Goal: Task Accomplishment & Management: Use online tool/utility

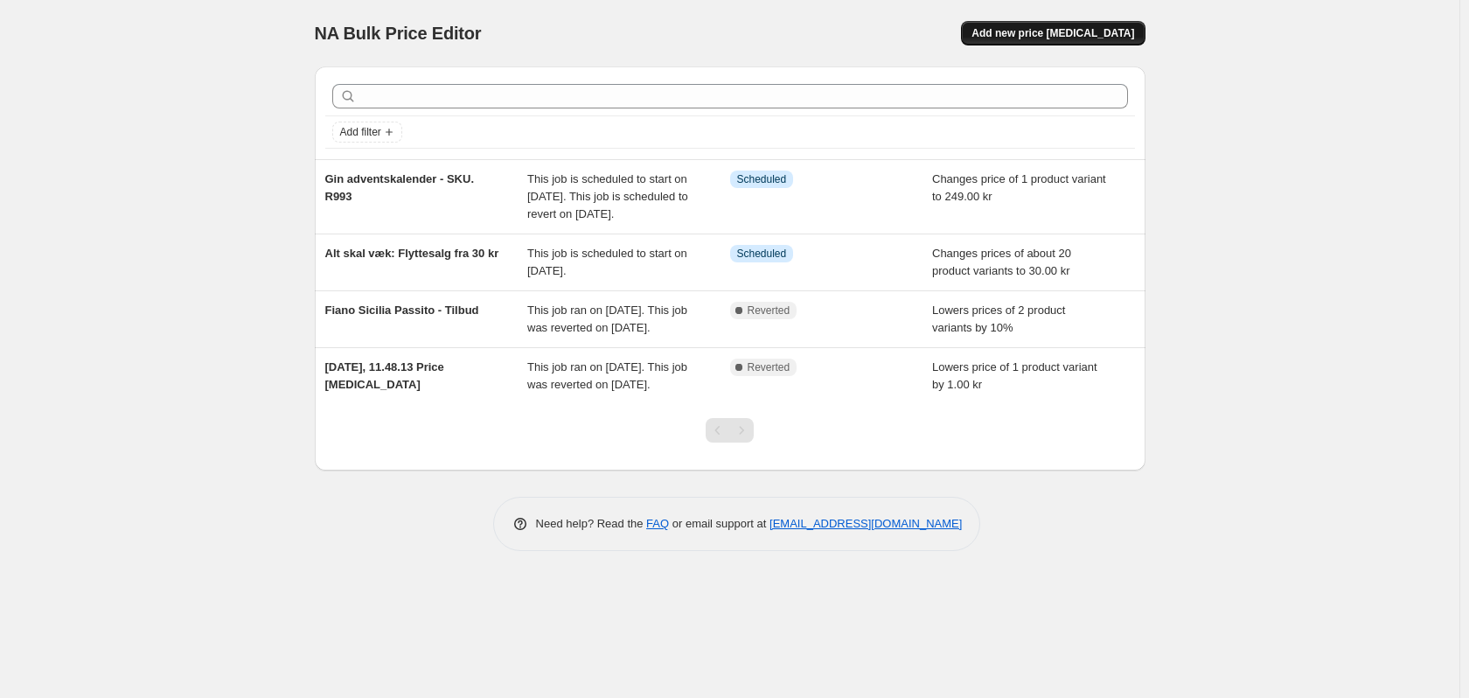
click at [1088, 30] on span "Add new price [MEDICAL_DATA]" at bounding box center [1052, 33] width 163 height 14
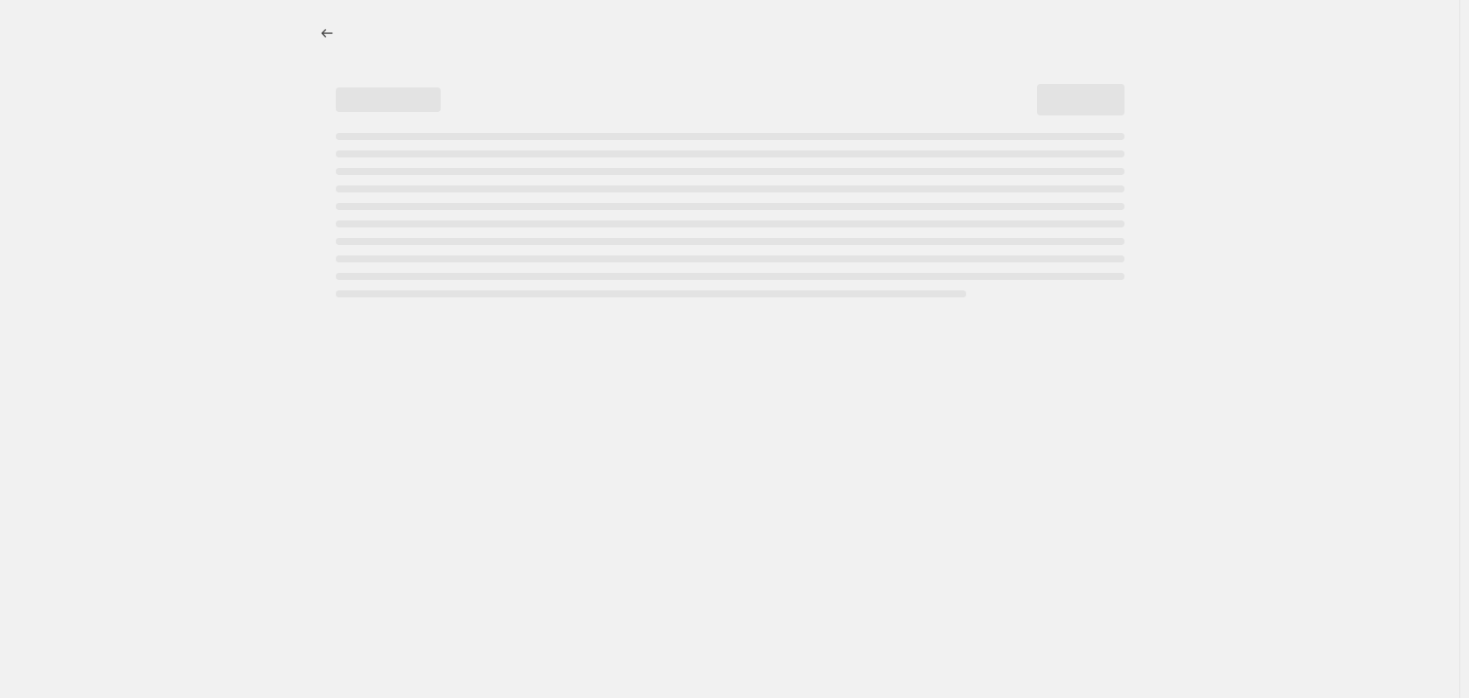
select select "percentage"
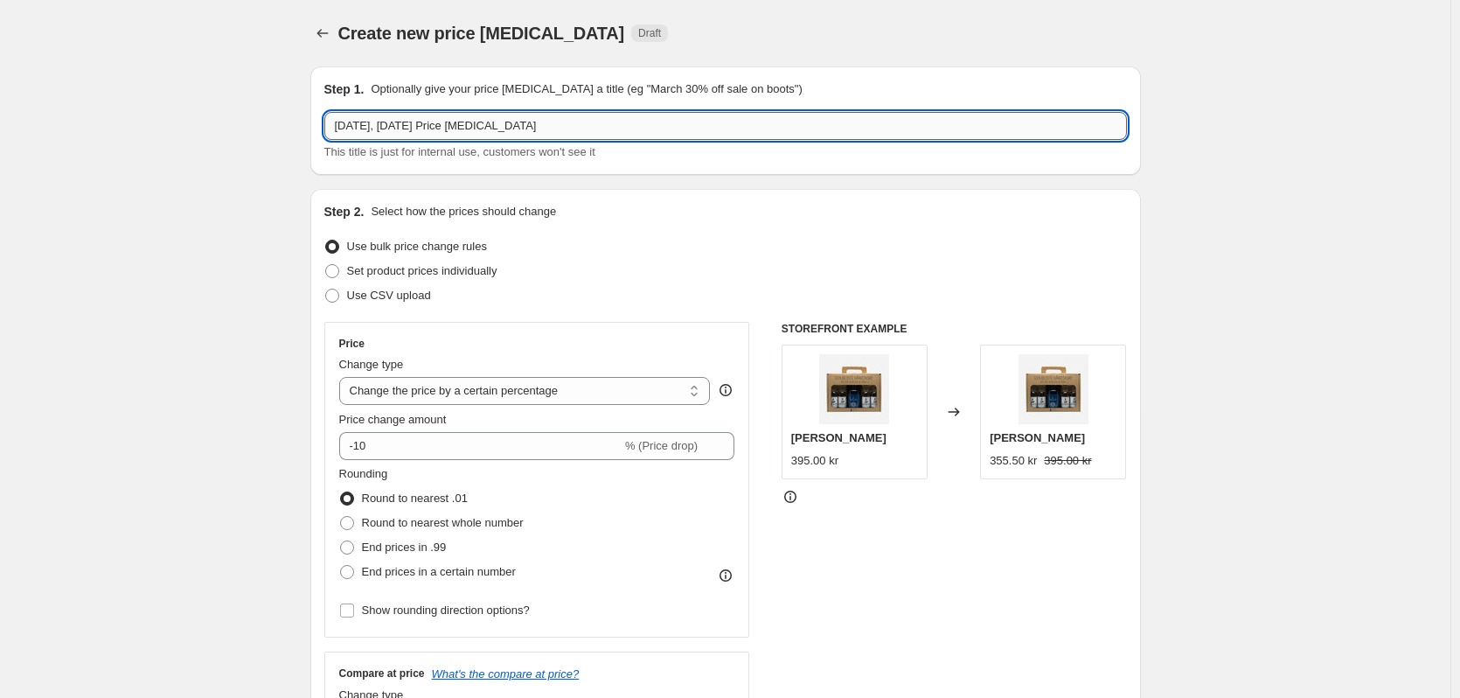
click at [442, 123] on input "[DATE], [DATE] Price [MEDICAL_DATA]" at bounding box center [725, 126] width 803 height 28
drag, startPoint x: 576, startPoint y: 129, endPoint x: 289, endPoint y: 109, distance: 287.4
paste input "Gin adventskalender - SKU. R993"
drag, startPoint x: 351, startPoint y: 126, endPoint x: 310, endPoint y: 122, distance: 41.2
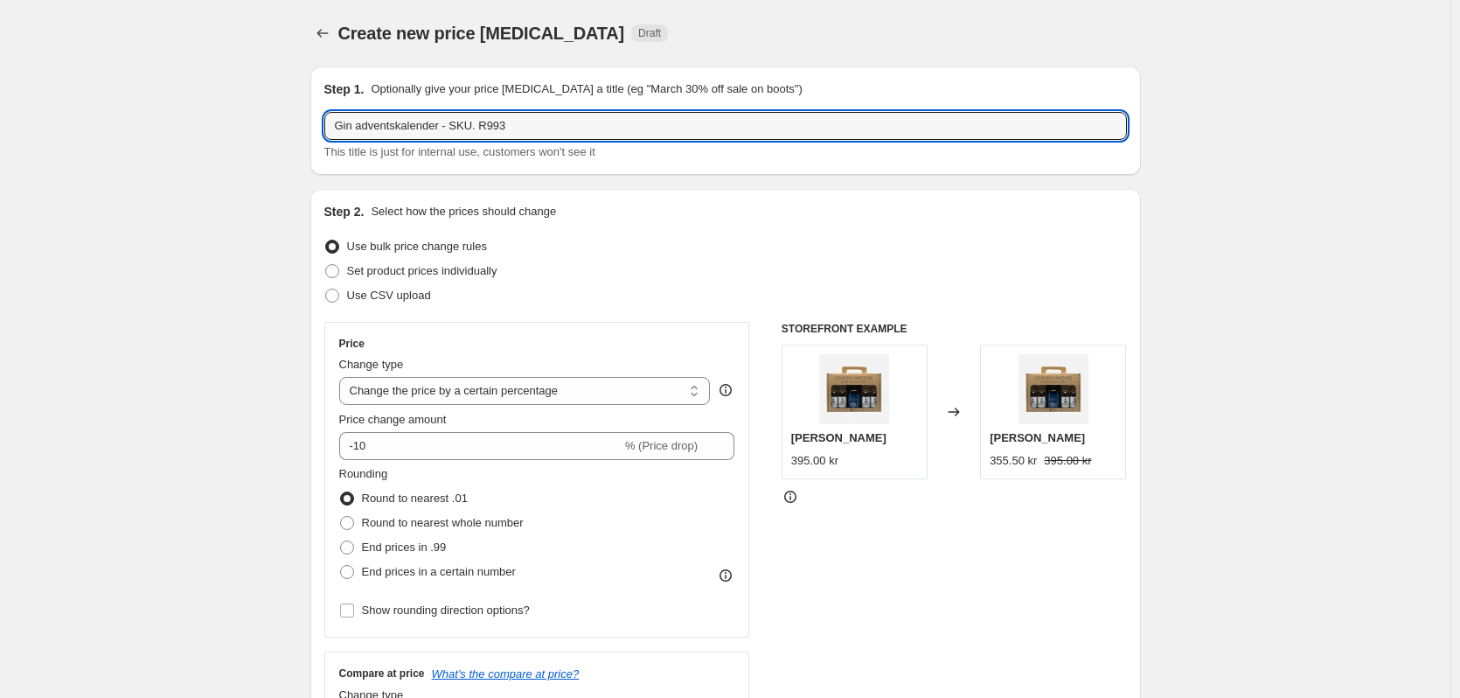
click at [314, 123] on div "Step 1. Optionally give your price [MEDICAL_DATA] a title (eg "March 30% off sa…" at bounding box center [725, 120] width 831 height 108
click at [578, 133] on input "Vin adventskalender - SKU. R993" at bounding box center [725, 126] width 803 height 28
type input "Vin adventskalender - SKU. VH0026"
click at [524, 390] on select "Change the price to a certain amount Change the price by a certain amount Chang…" at bounding box center [525, 391] width 372 height 28
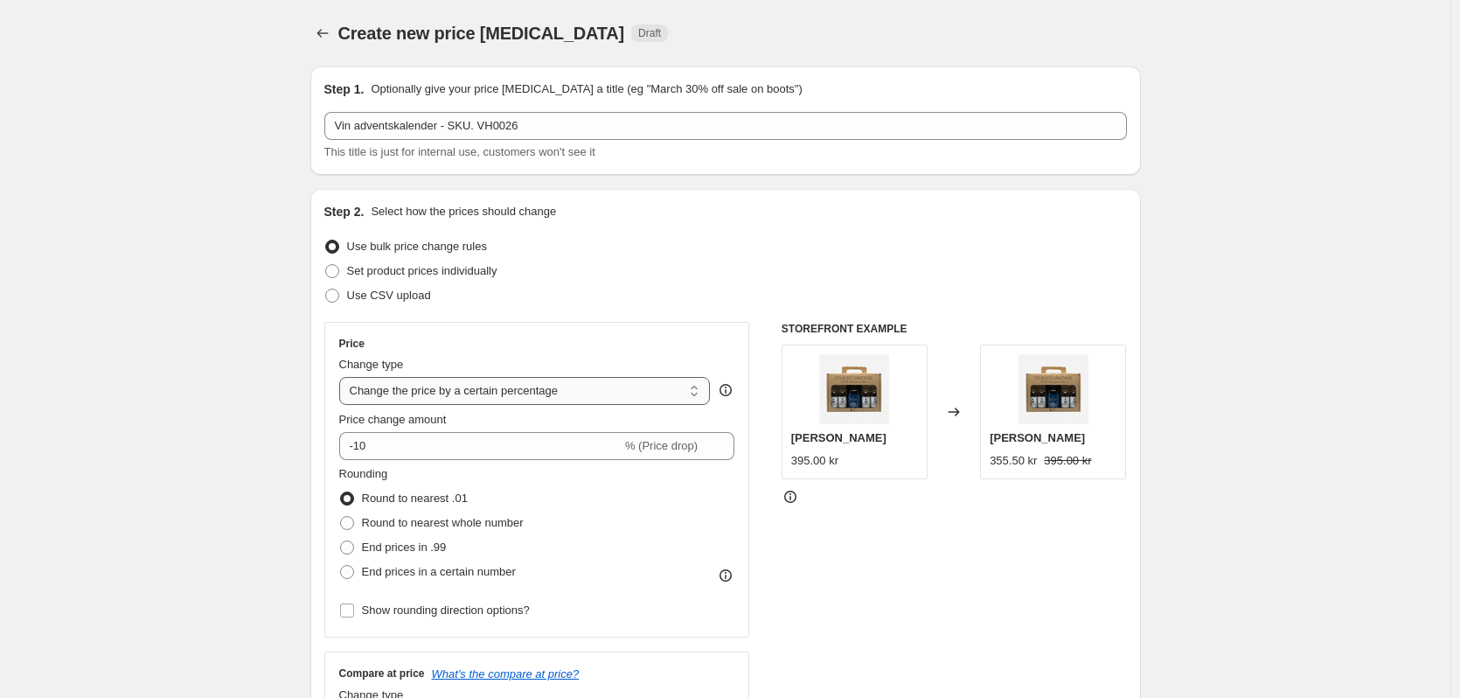
select select "to"
click at [343, 377] on select "Change the price to a certain amount Change the price by a certain amount Chang…" at bounding box center [525, 391] width 372 height 28
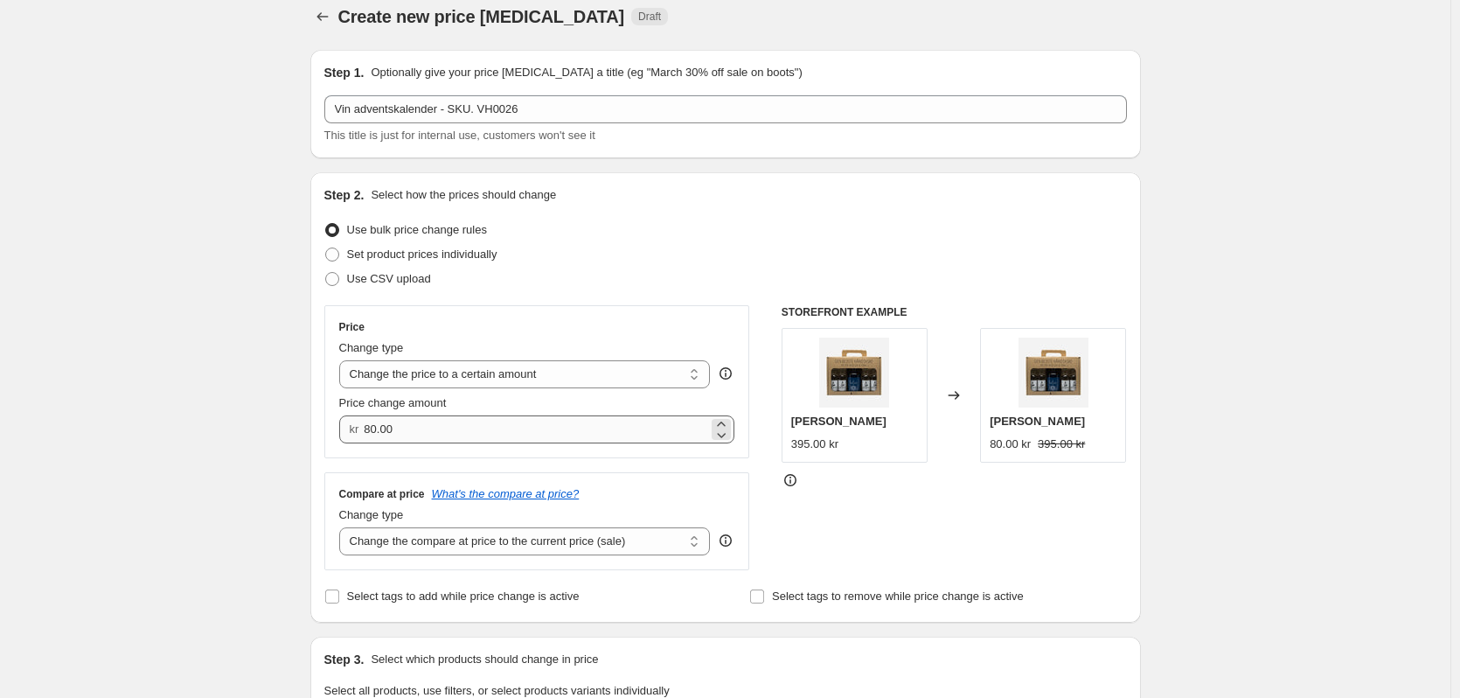
scroll to position [87, 0]
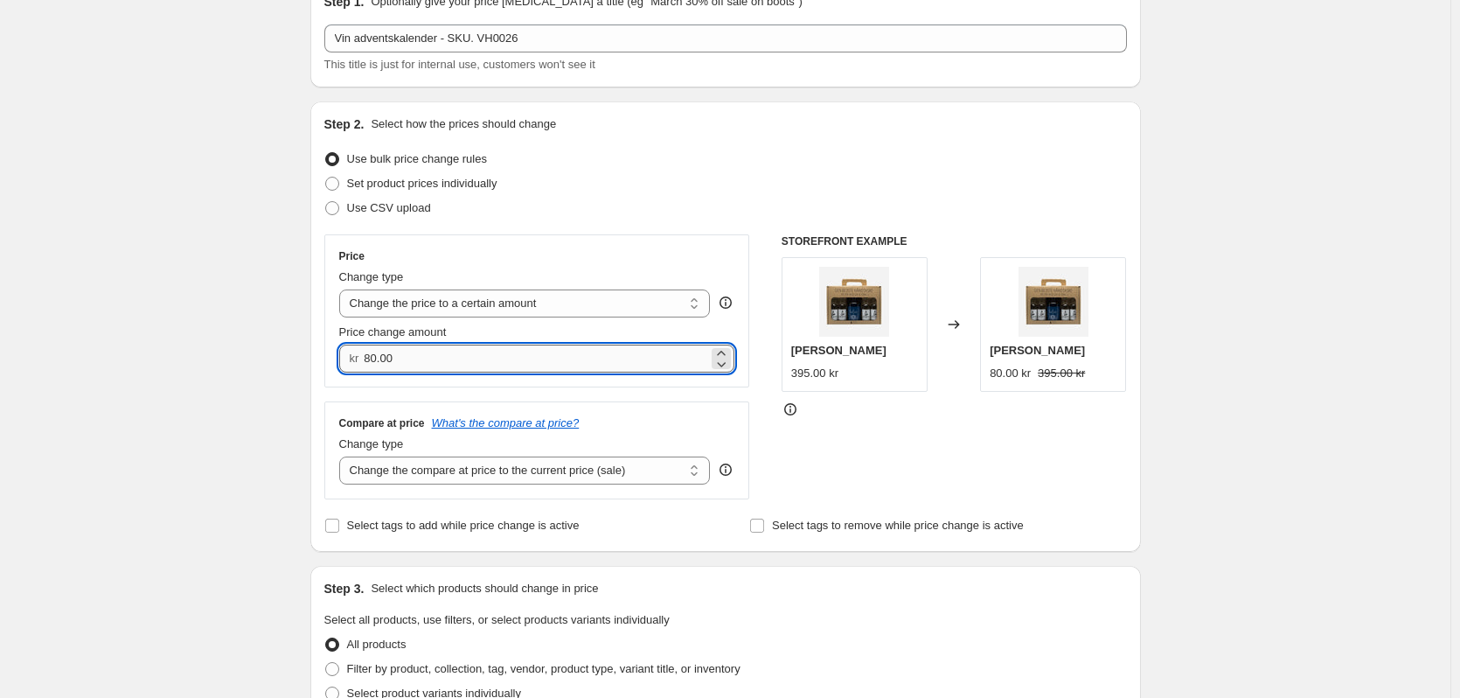
click at [528, 359] on input "80.00" at bounding box center [536, 358] width 344 height 28
type input "8"
type input "275.00"
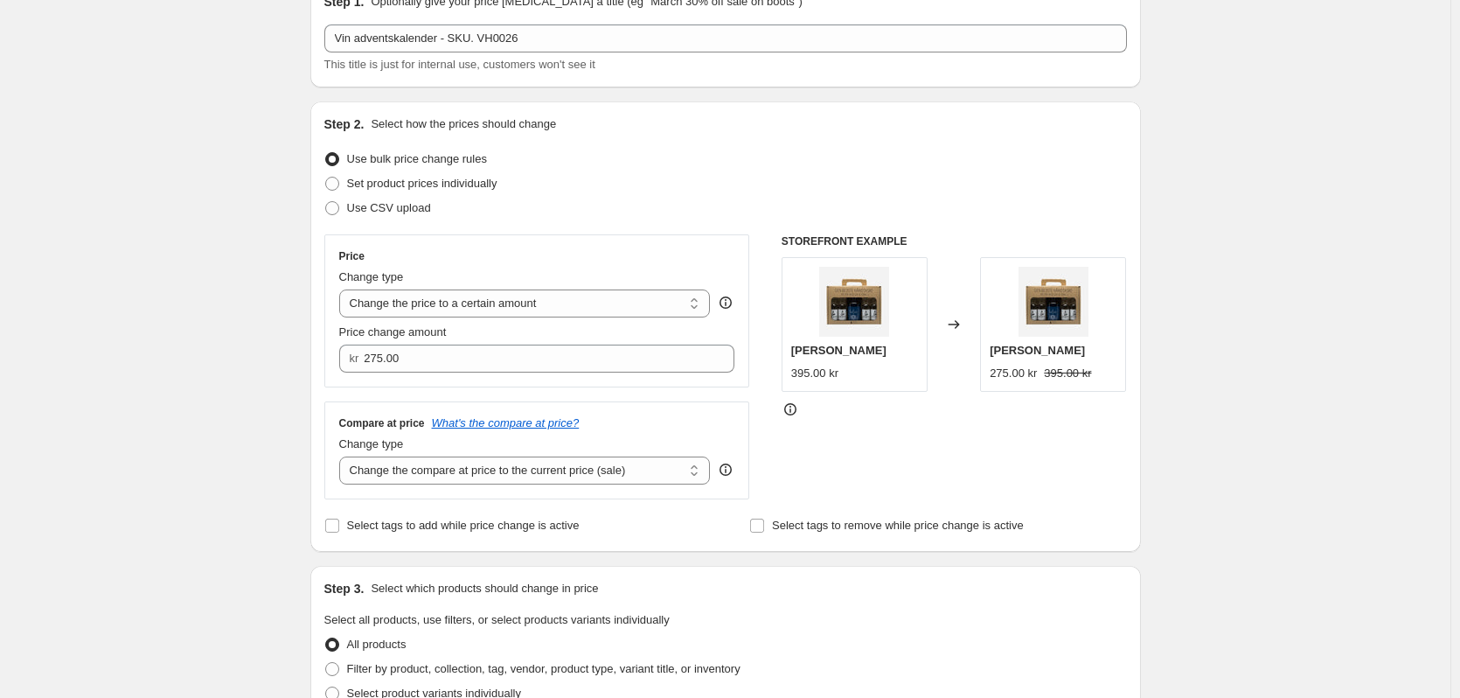
click at [223, 333] on div "Create new price [MEDICAL_DATA]. This page is ready Create new price [MEDICAL_D…" at bounding box center [725, 705] width 1451 height 1585
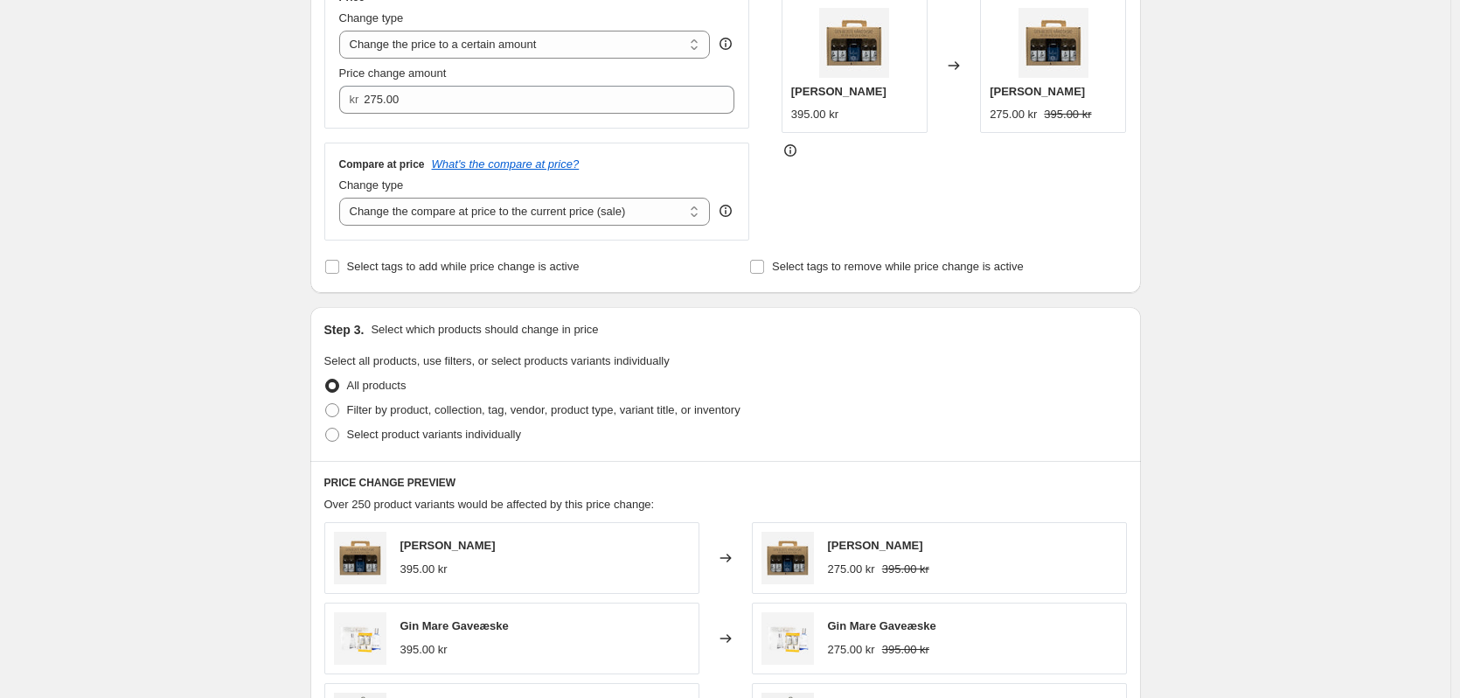
scroll to position [350, 0]
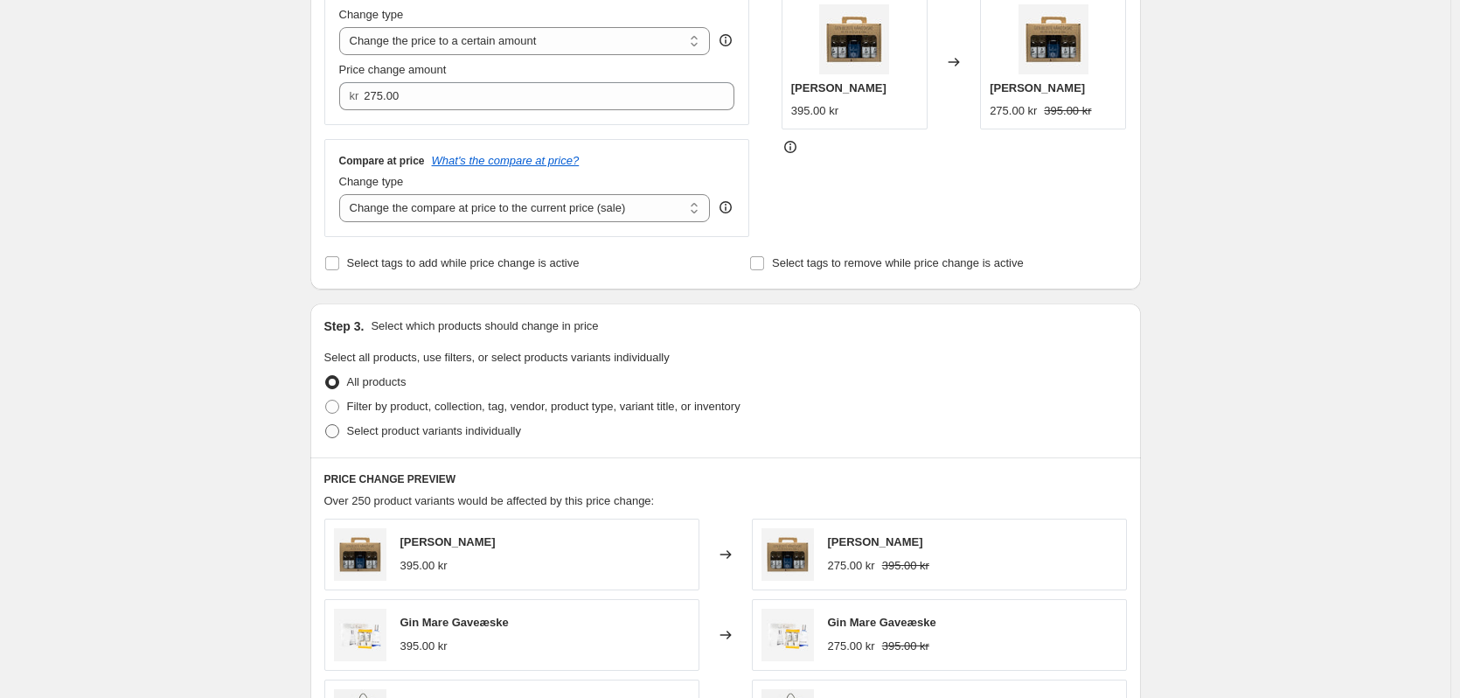
click at [339, 435] on span at bounding box center [332, 431] width 14 height 14
click at [326, 425] on input "Select product variants individually" at bounding box center [325, 424] width 1 height 1
radio input "true"
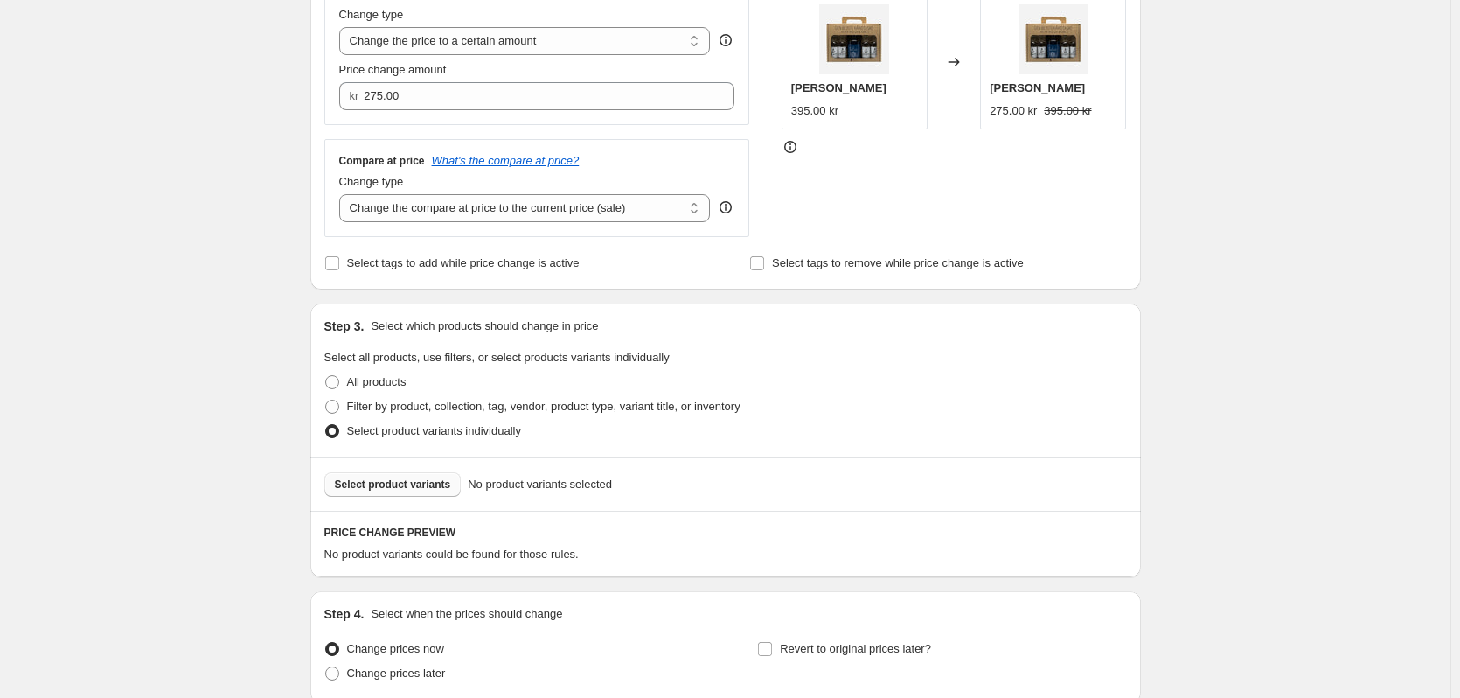
click at [372, 482] on span "Select product variants" at bounding box center [393, 484] width 116 height 14
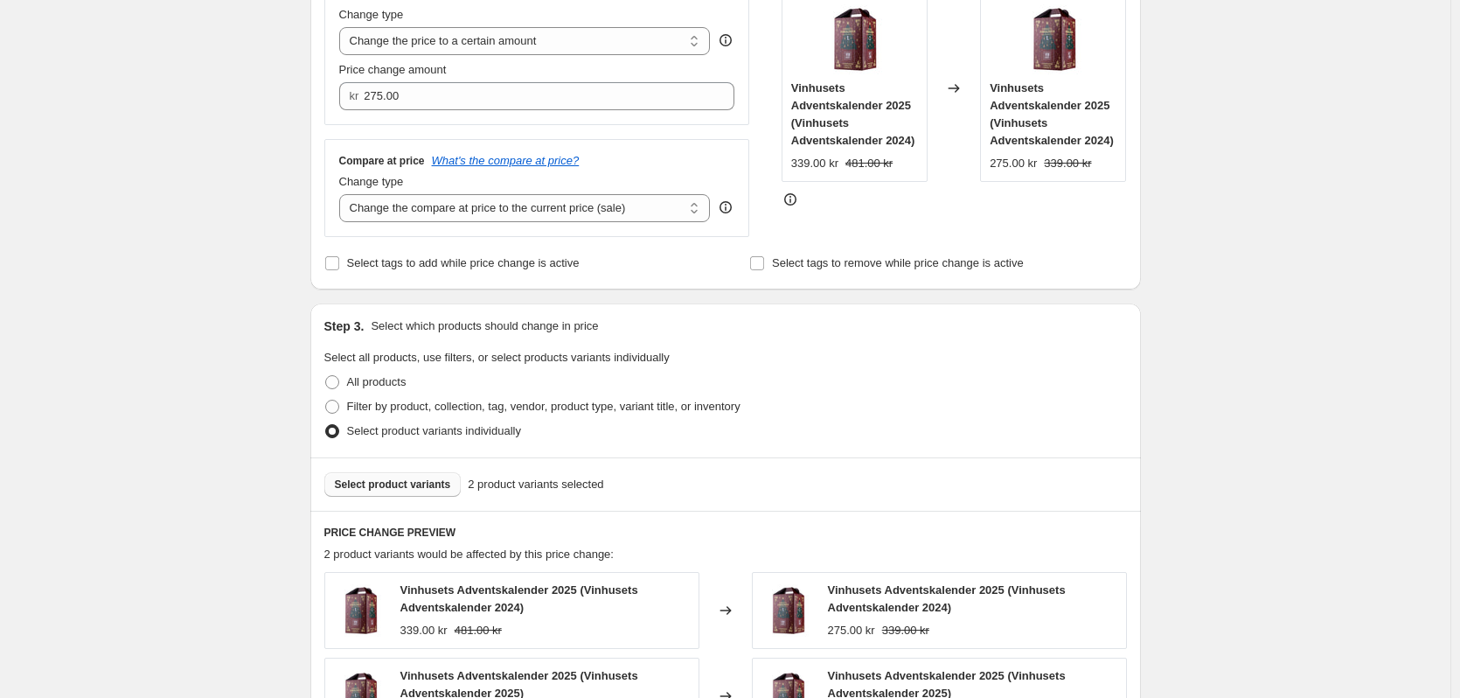
click at [398, 479] on span "Select product variants" at bounding box center [393, 484] width 116 height 14
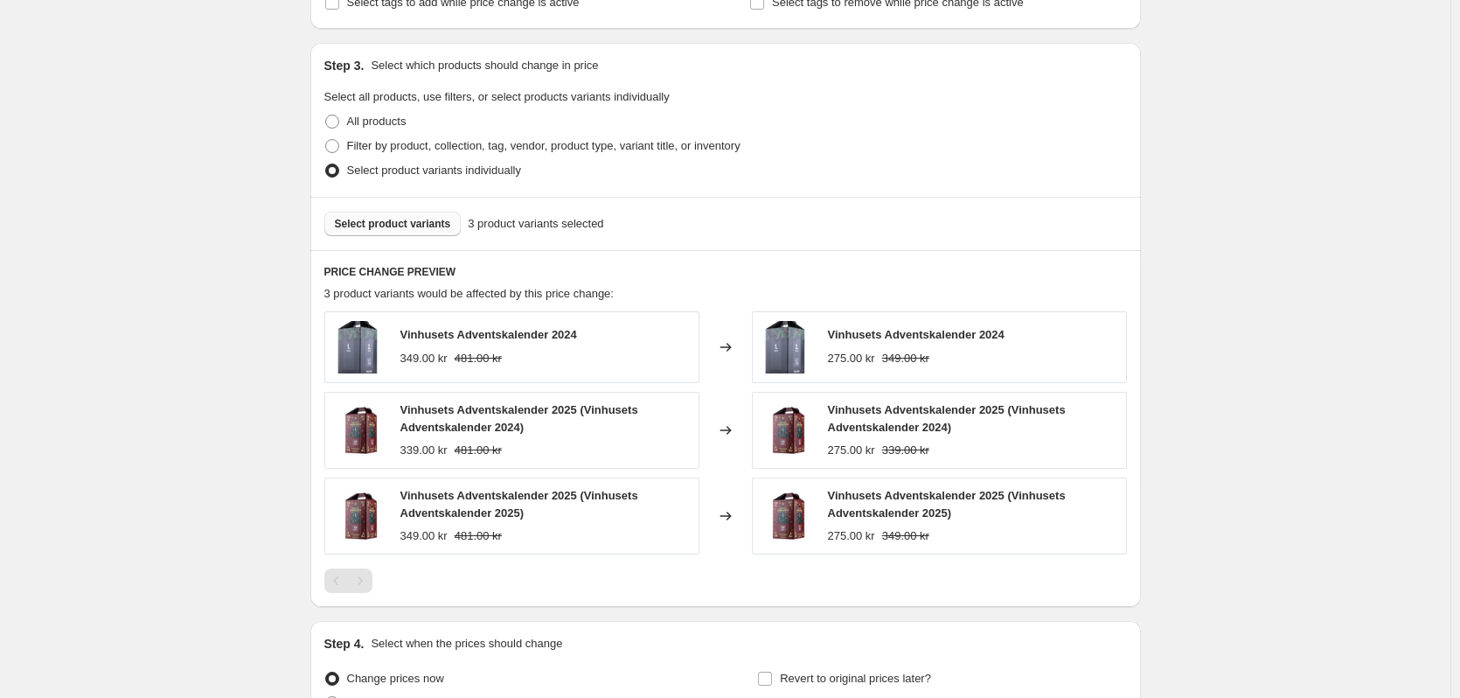
scroll to position [612, 0]
click at [396, 224] on span "Select product variants" at bounding box center [393, 222] width 116 height 14
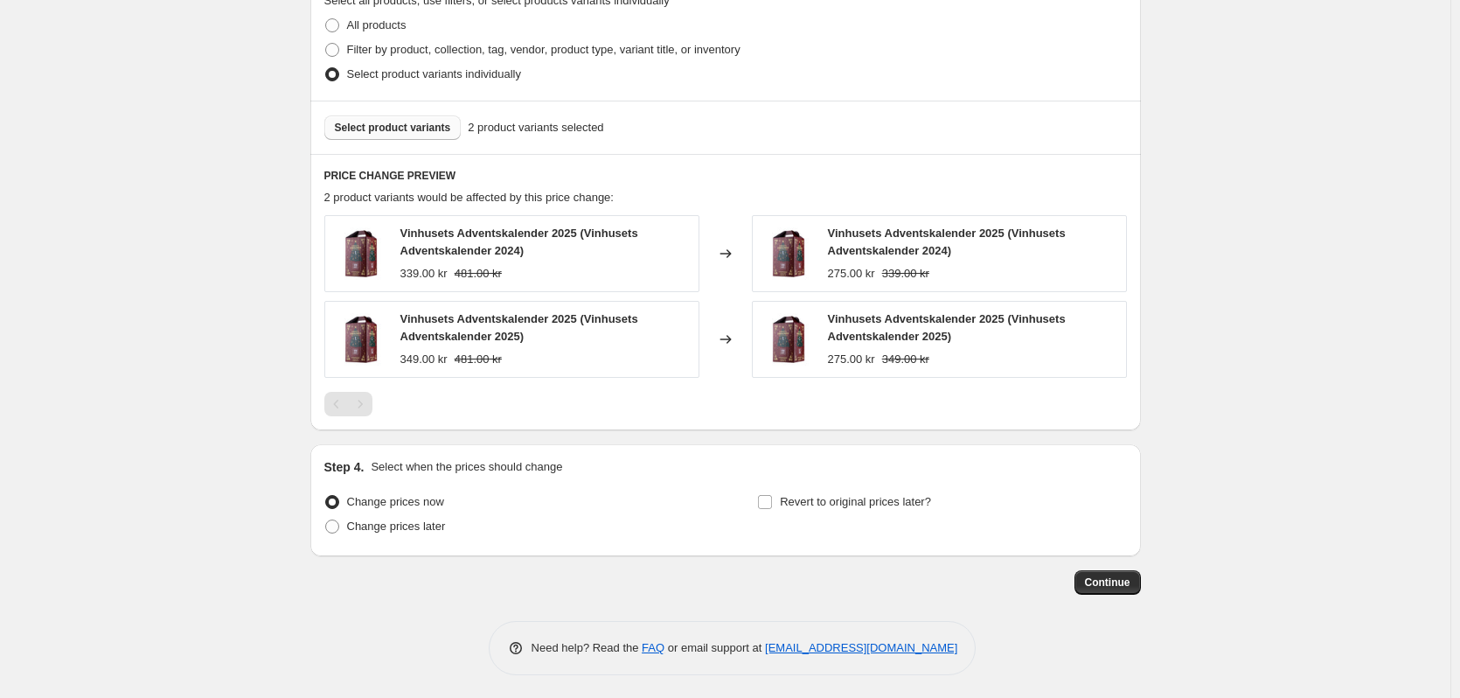
scroll to position [711, 0]
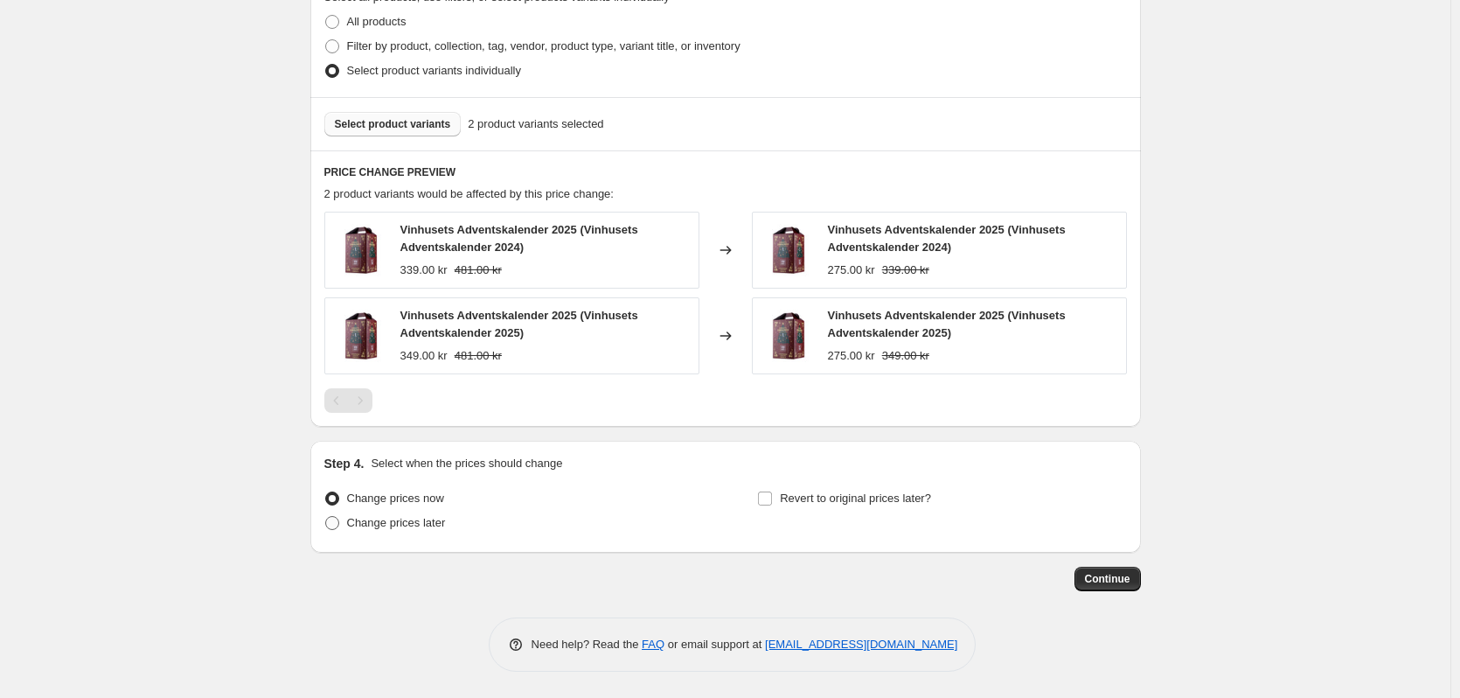
click at [346, 518] on label "Change prices later" at bounding box center [385, 523] width 122 height 24
click at [326, 517] on input "Change prices later" at bounding box center [325, 516] width 1 height 1
radio input "true"
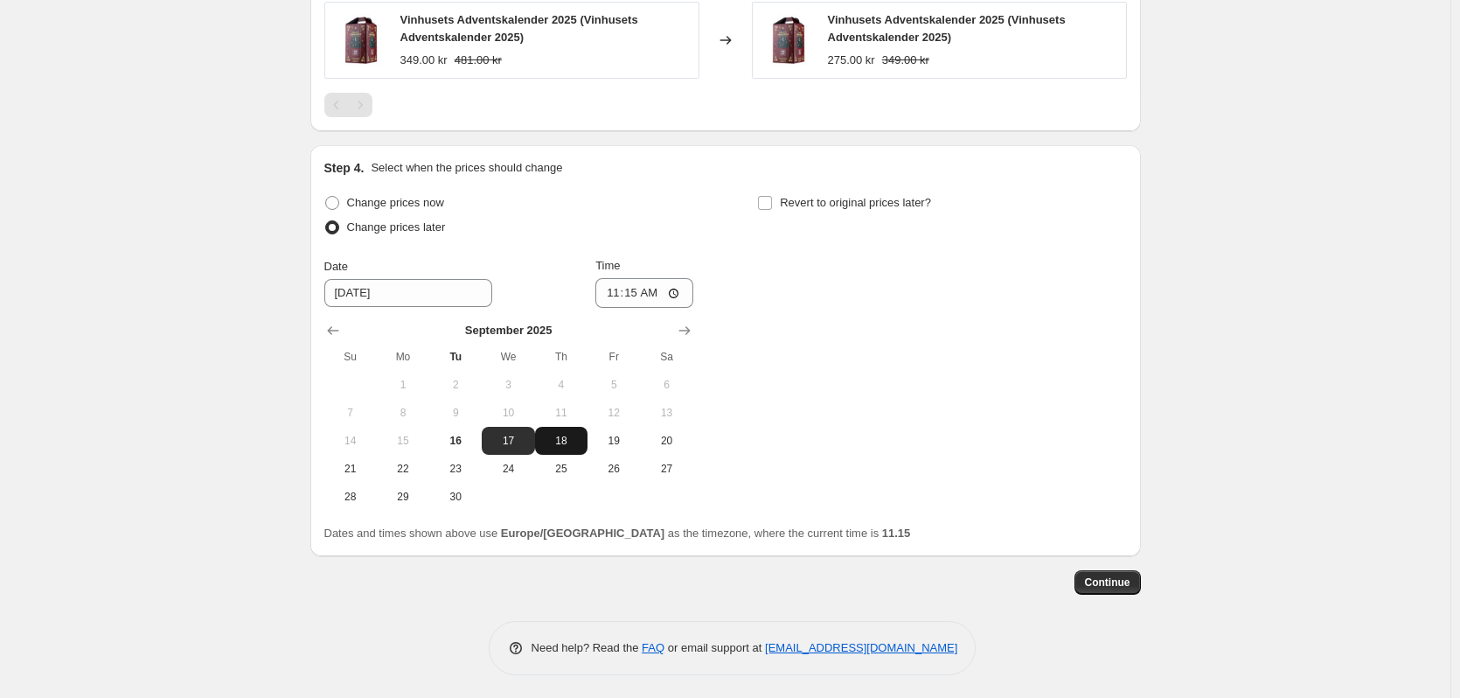
scroll to position [1010, 0]
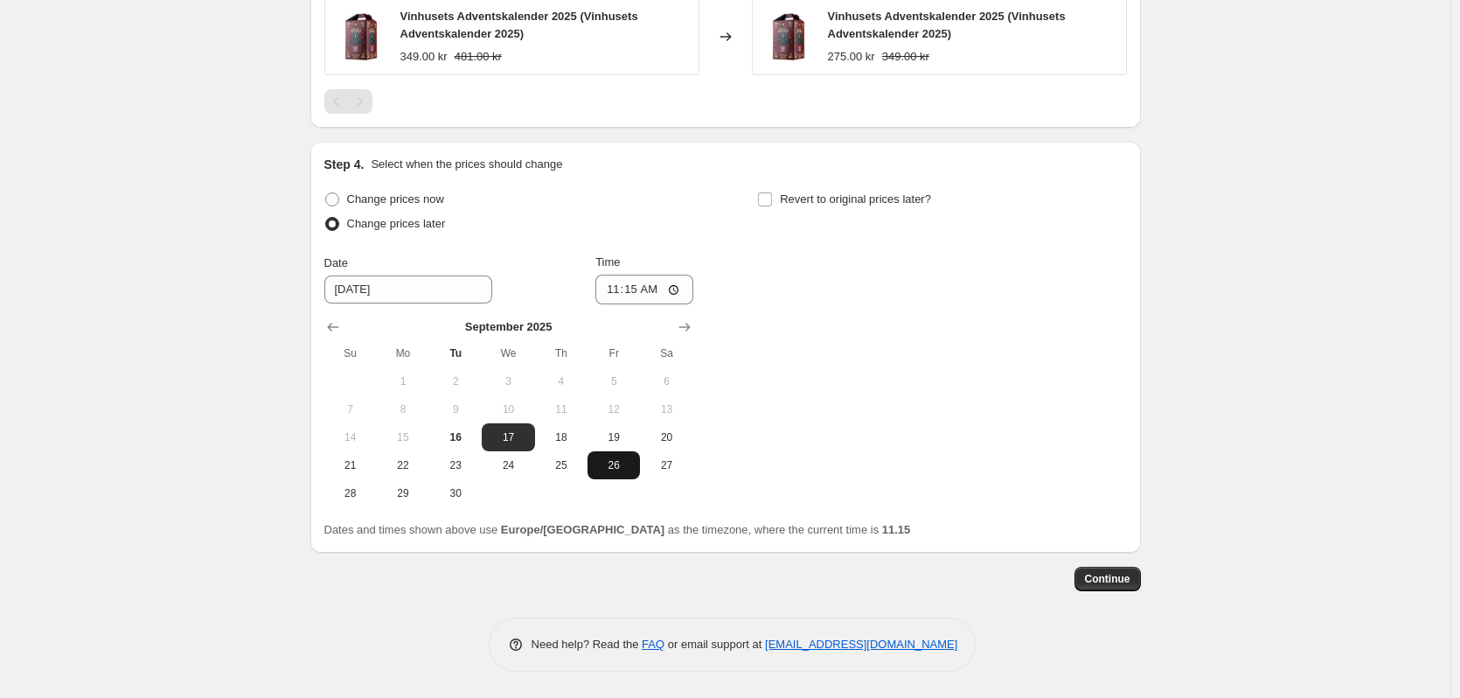
click at [618, 459] on span "26" at bounding box center [614, 465] width 38 height 14
type input "[DATE]"
click at [642, 287] on input "11:15" at bounding box center [644, 290] width 98 height 30
type input "06:00"
click at [762, 199] on input "Revert to original prices later?" at bounding box center [765, 199] width 14 height 14
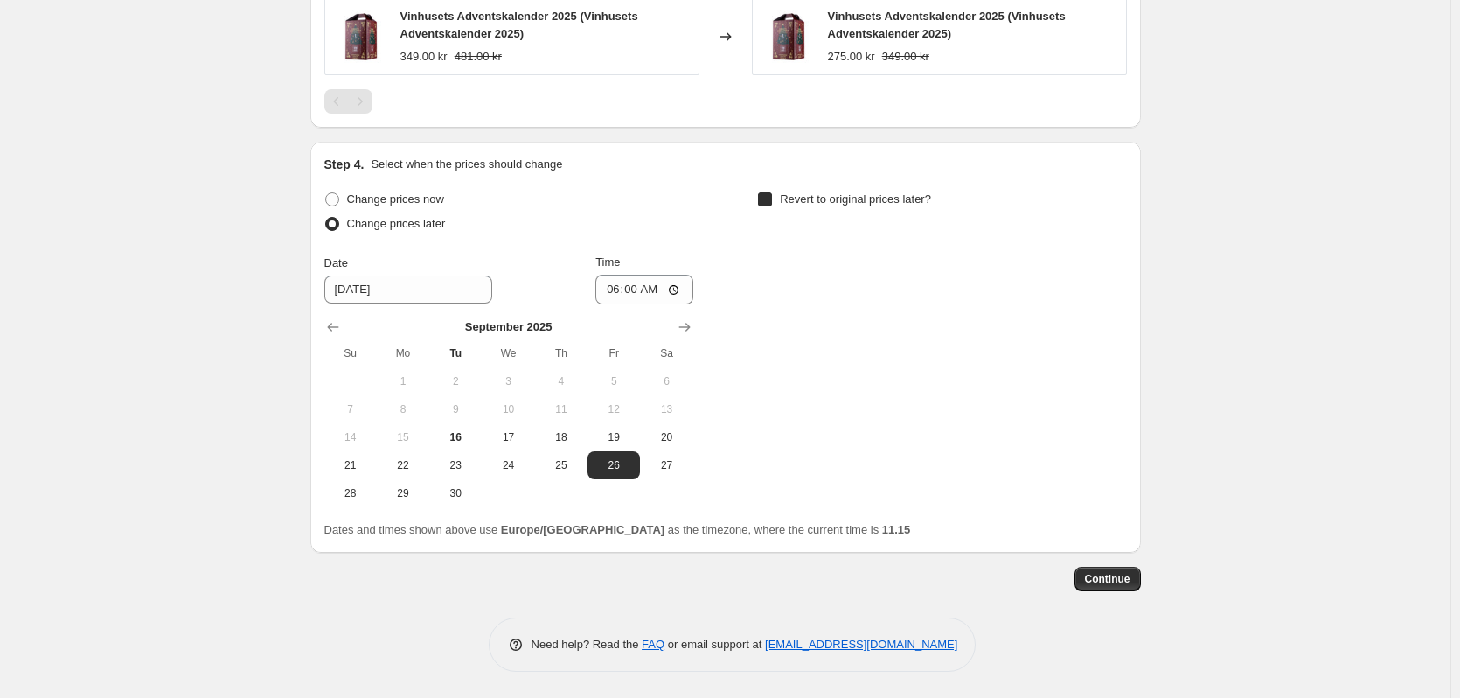
checkbox input "true"
click at [901, 493] on span "30" at bounding box center [889, 493] width 38 height 14
type input "[DATE]"
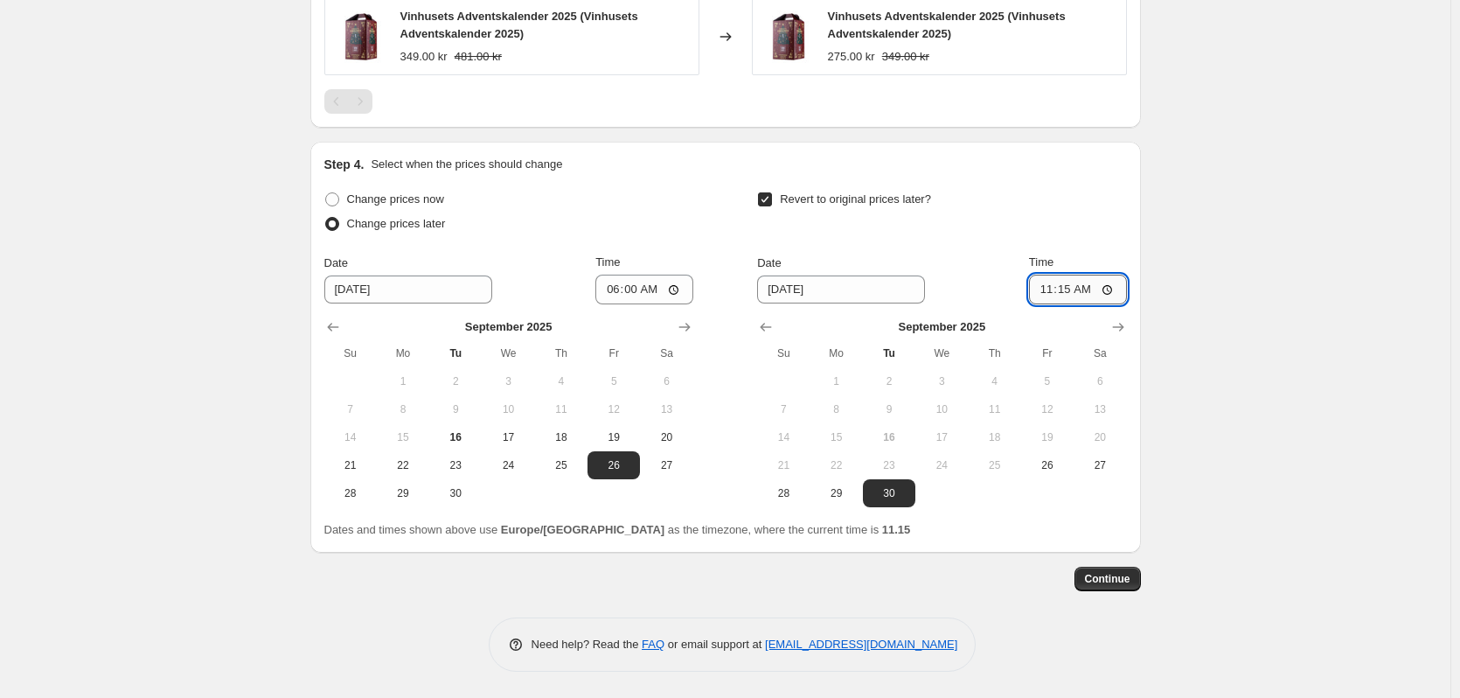
click at [1064, 284] on input "11:15" at bounding box center [1078, 290] width 98 height 30
type input "23:59"
click at [1104, 219] on div "Revert to original prices later?" at bounding box center [941, 213] width 369 height 52
click at [1104, 572] on button "Continue" at bounding box center [1108, 579] width 66 height 24
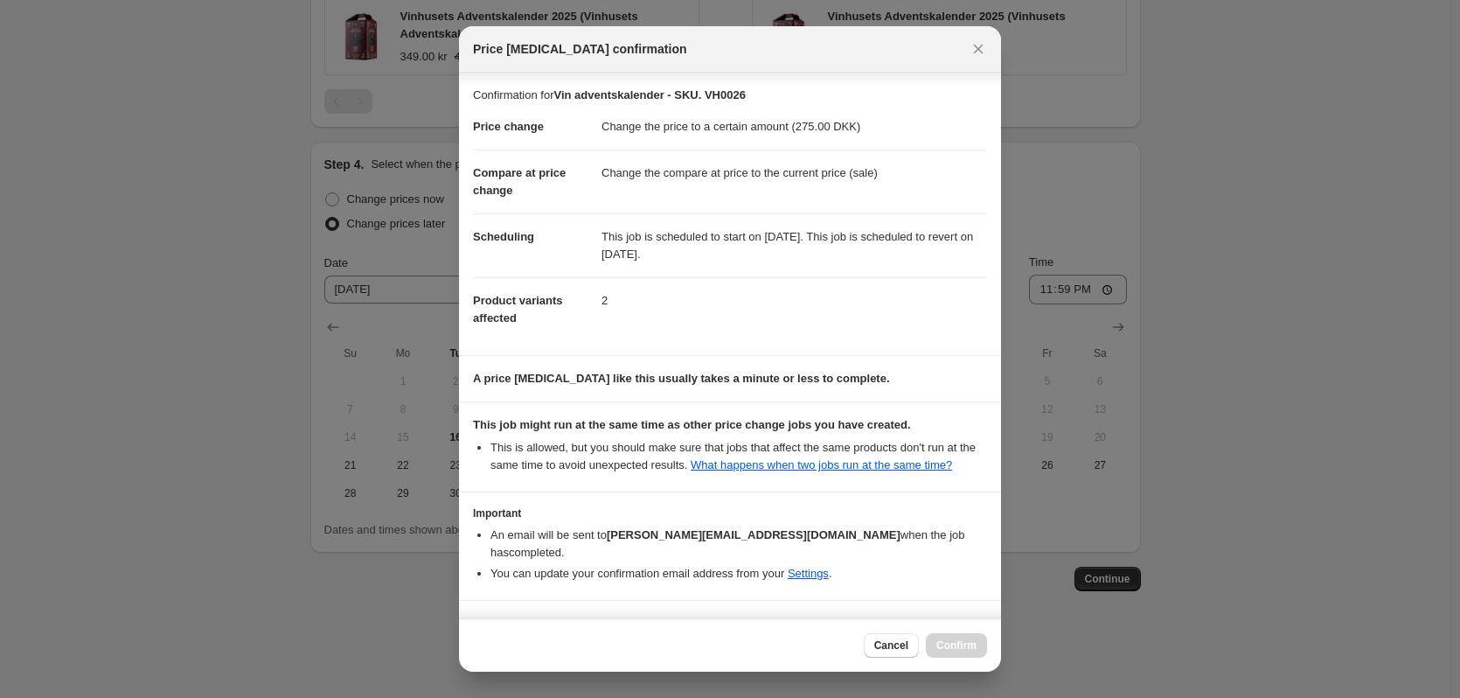
scroll to position [35, 0]
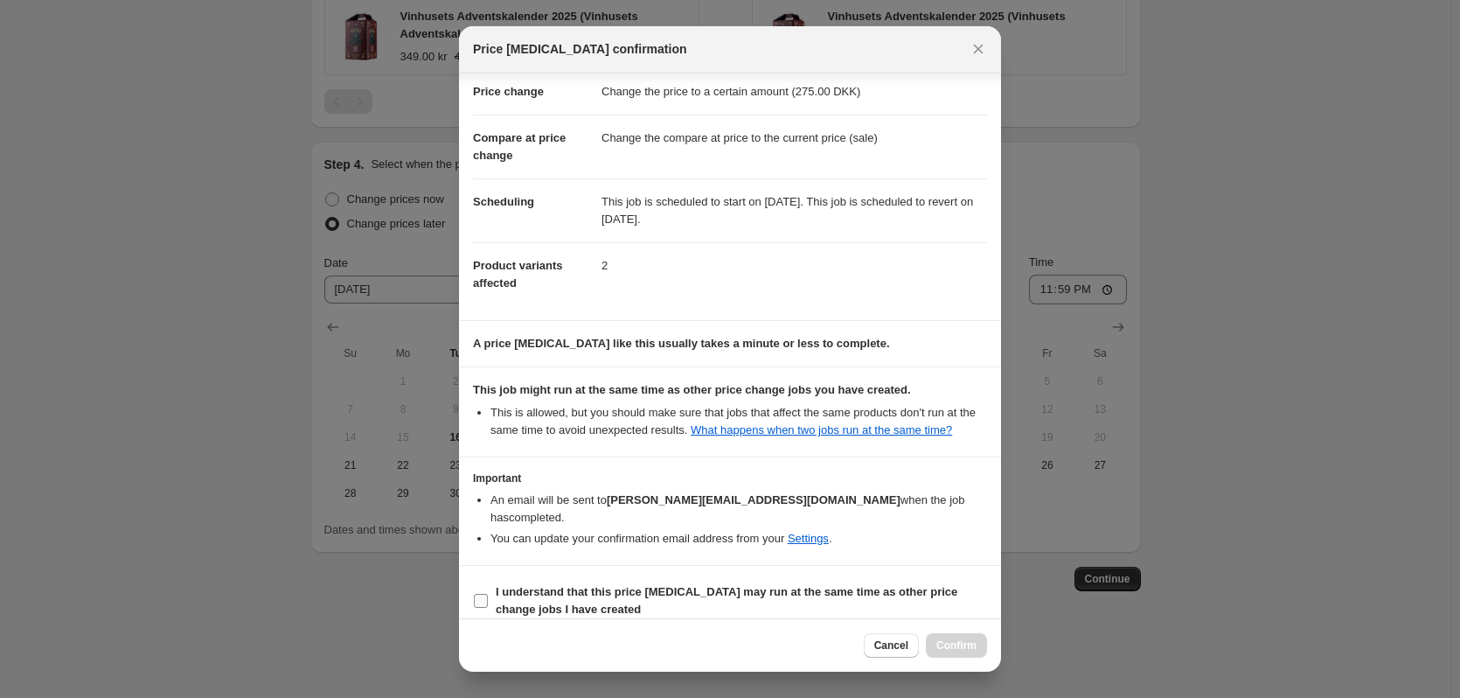
click at [485, 594] on input "I understand that this price [MEDICAL_DATA] may run at the same time as other p…" at bounding box center [481, 601] width 14 height 14
checkbox input "true"
click at [954, 637] on button "Confirm" at bounding box center [956, 645] width 61 height 24
